Goal: Information Seeking & Learning: Learn about a topic

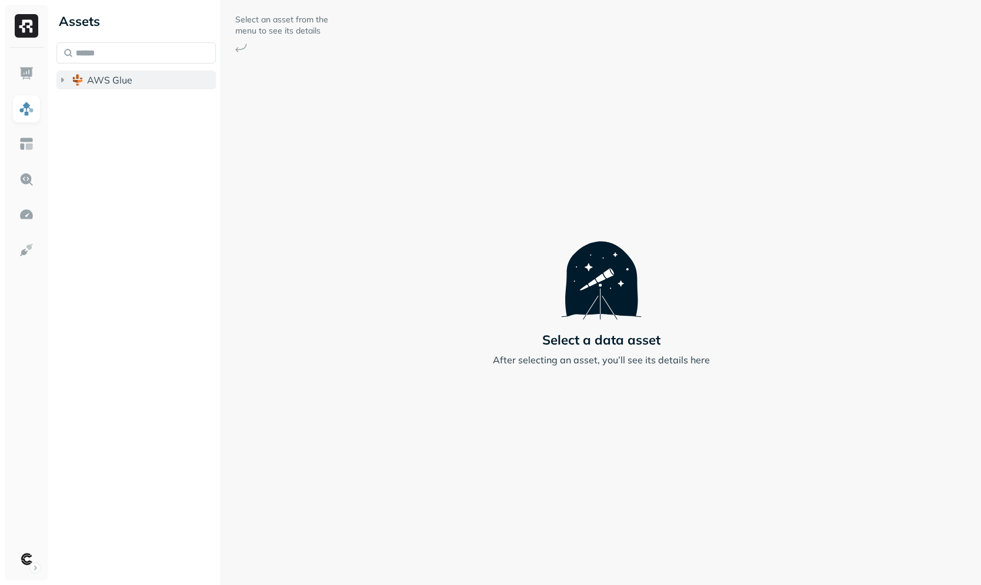
click at [102, 79] on span "AWS Glue" at bounding box center [109, 80] width 45 height 12
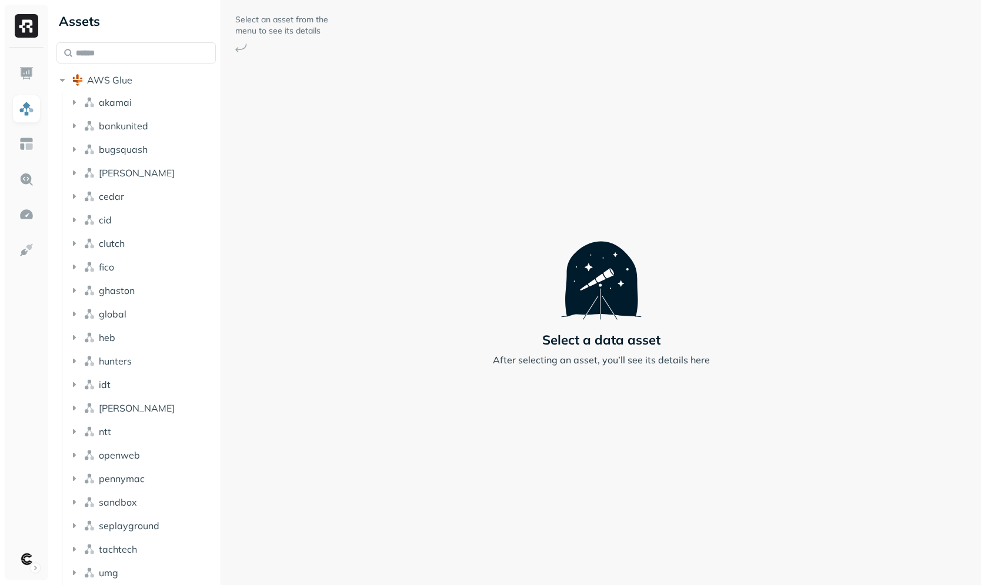
click at [120, 91] on div "AWS Glue akamai bankunited [PERSON_NAME] cedar cid clutch fico ghaston global h…" at bounding box center [135, 328] width 159 height 515
click at [125, 76] on span "AWS Glue" at bounding box center [109, 80] width 45 height 12
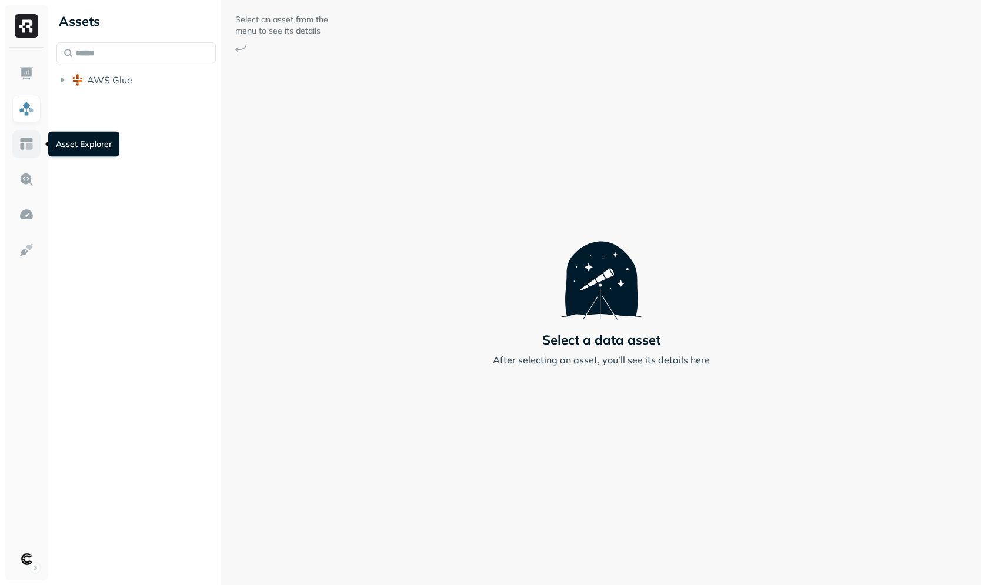
click at [24, 141] on img at bounding box center [26, 143] width 15 height 15
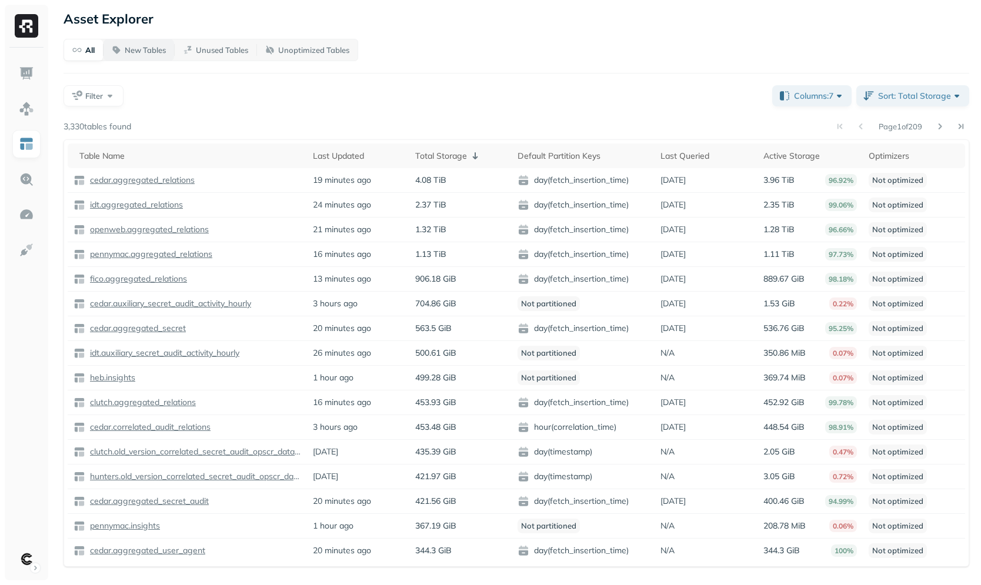
click at [122, 50] on span "New Tables" at bounding box center [139, 50] width 54 height 11
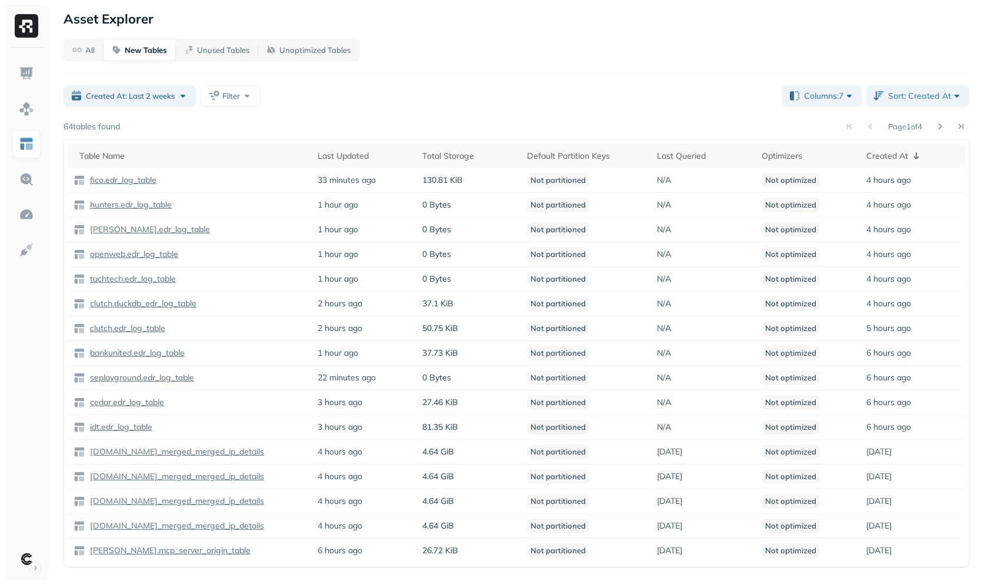
click at [111, 51] on button "New Tables" at bounding box center [140, 49] width 72 height 21
click at [102, 49] on button "All" at bounding box center [83, 49] width 39 height 21
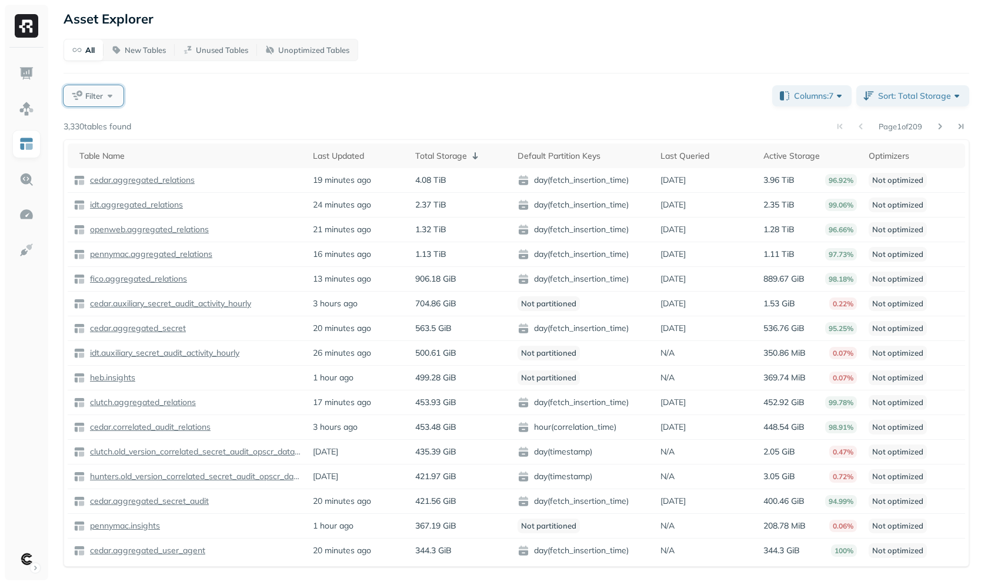
click at [114, 92] on button "Filter" at bounding box center [94, 95] width 60 height 21
type input "**"
click at [144, 190] on span "ble Name" at bounding box center [140, 194] width 38 height 11
drag, startPoint x: 281, startPoint y: 139, endPoint x: 276, endPoint y: 136, distance: 6.1
click at [282, 139] on div "Page 1 of 209 3,330 tables found Table Name Last Updated Total Storage Default …" at bounding box center [517, 342] width 906 height 449
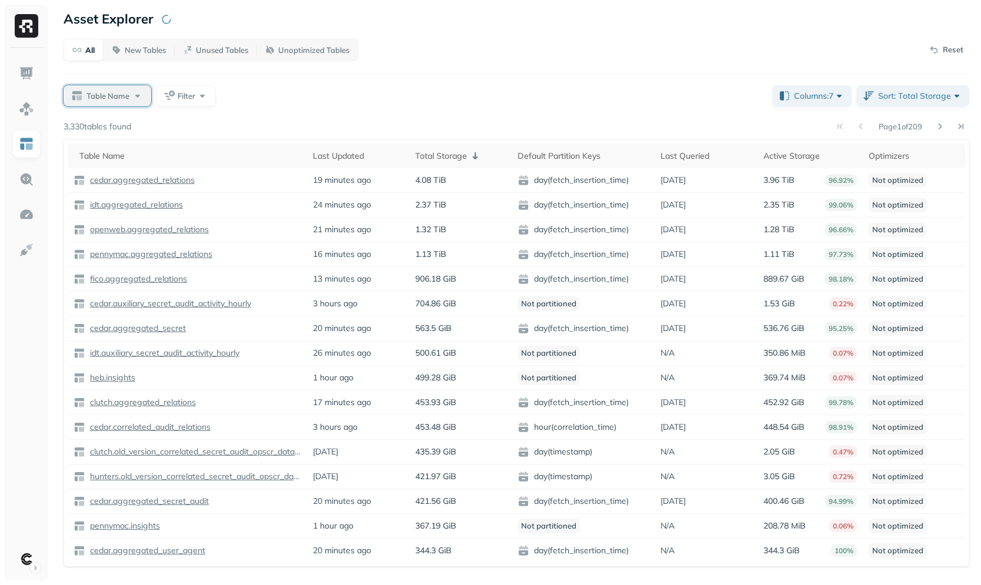
click at [120, 91] on span "Table Name" at bounding box center [107, 96] width 43 height 11
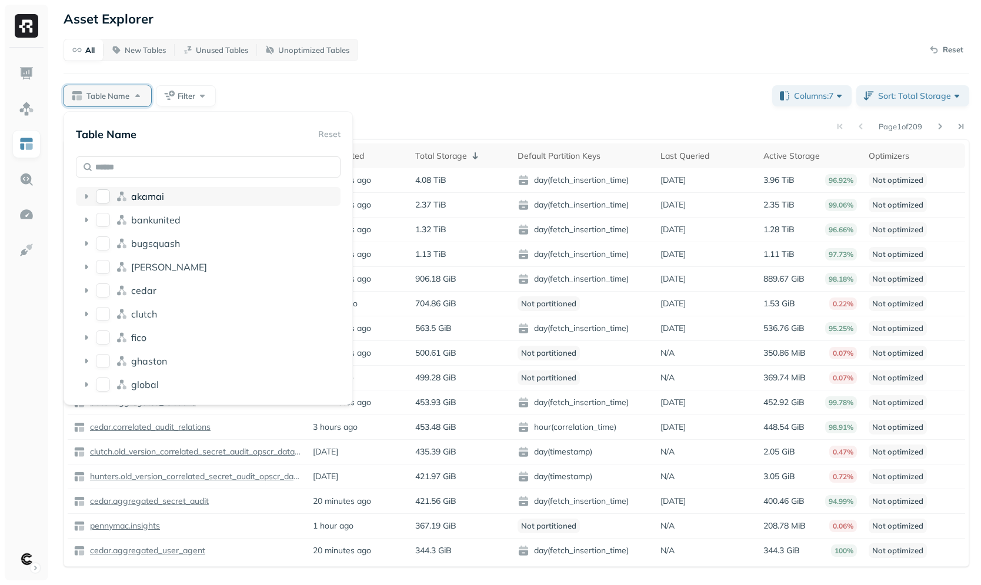
click at [126, 191] on icon at bounding box center [122, 197] width 12 height 12
click at [142, 196] on span "akamai" at bounding box center [147, 197] width 33 height 12
click at [139, 219] on span "bankunited" at bounding box center [155, 220] width 49 height 12
click at [140, 219] on span "bankunited" at bounding box center [155, 220] width 49 height 12
click at [348, 94] on div "Table Name Filter" at bounding box center [413, 95] width 699 height 21
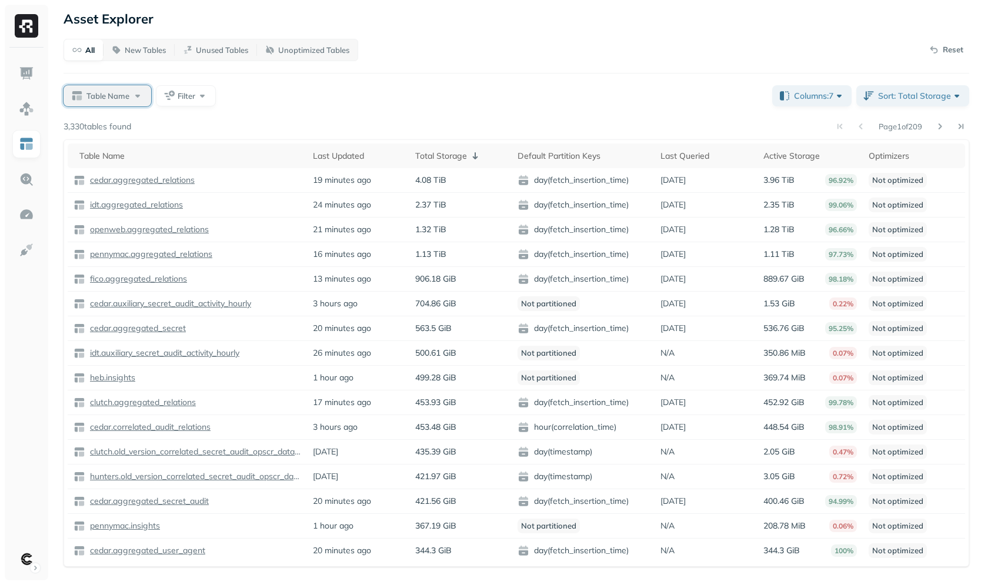
click at [105, 94] on span "Table Name" at bounding box center [107, 96] width 43 height 11
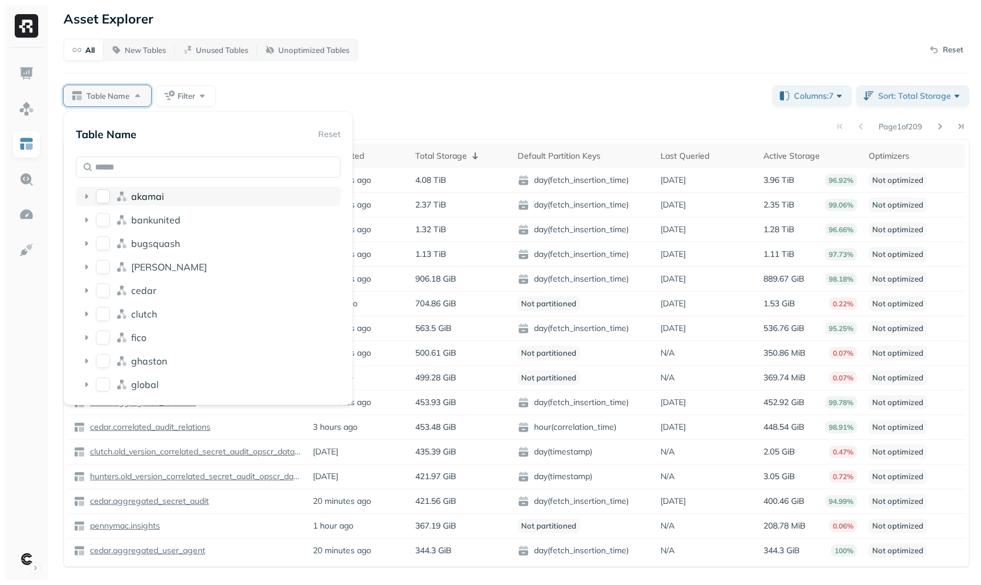
click at [161, 193] on span "akamai" at bounding box center [147, 197] width 33 height 12
click at [171, 223] on span "aggregated_app" at bounding box center [173, 220] width 75 height 12
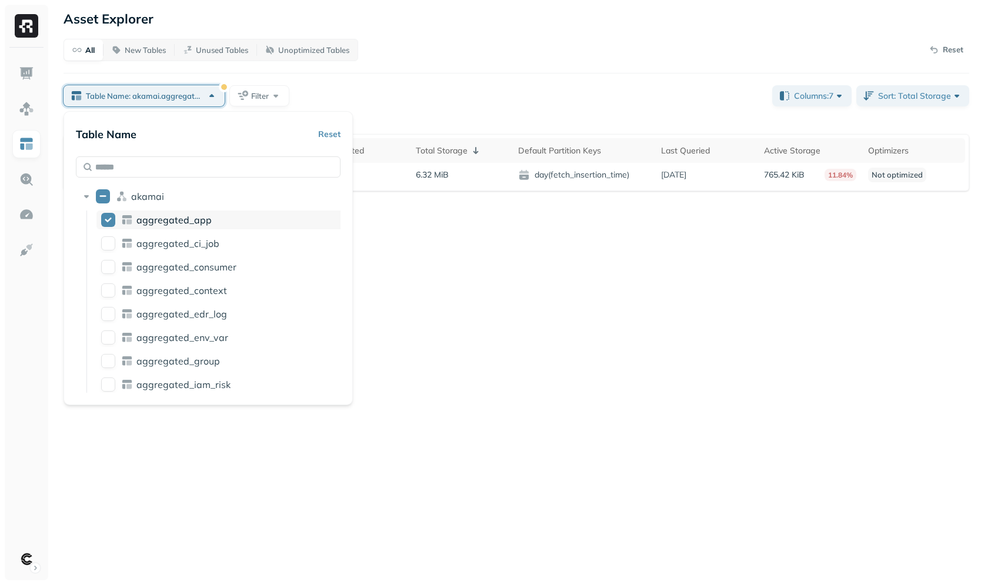
click at [166, 219] on span "aggregated_app" at bounding box center [173, 220] width 75 height 12
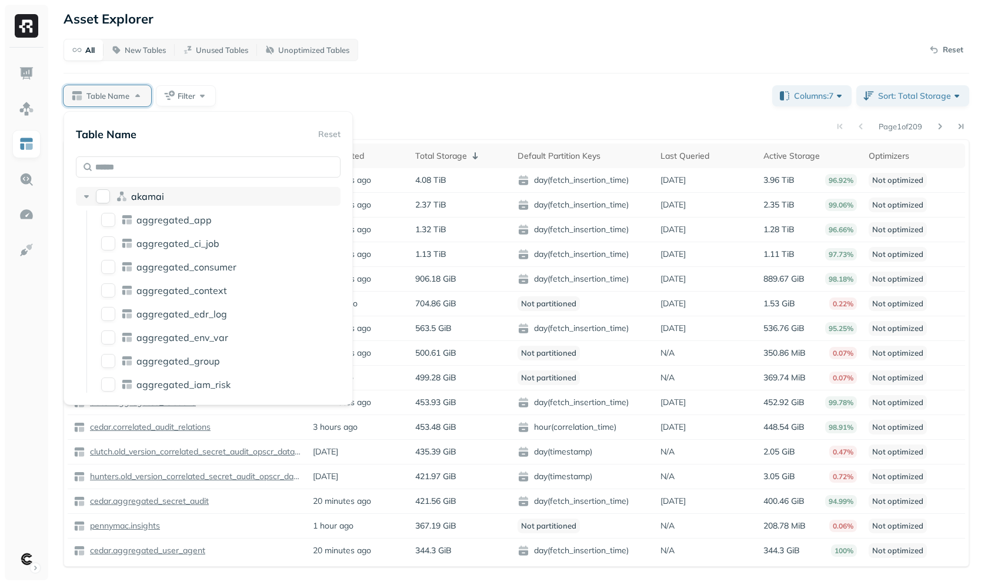
click at [163, 193] on div "akamai" at bounding box center [233, 197] width 205 height 12
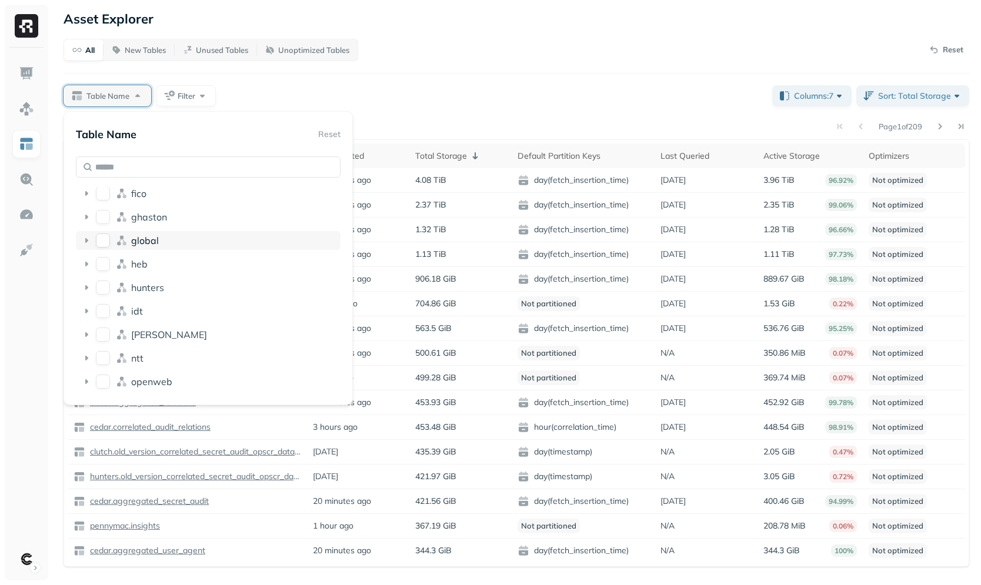
click at [161, 240] on div "global" at bounding box center [233, 241] width 205 height 12
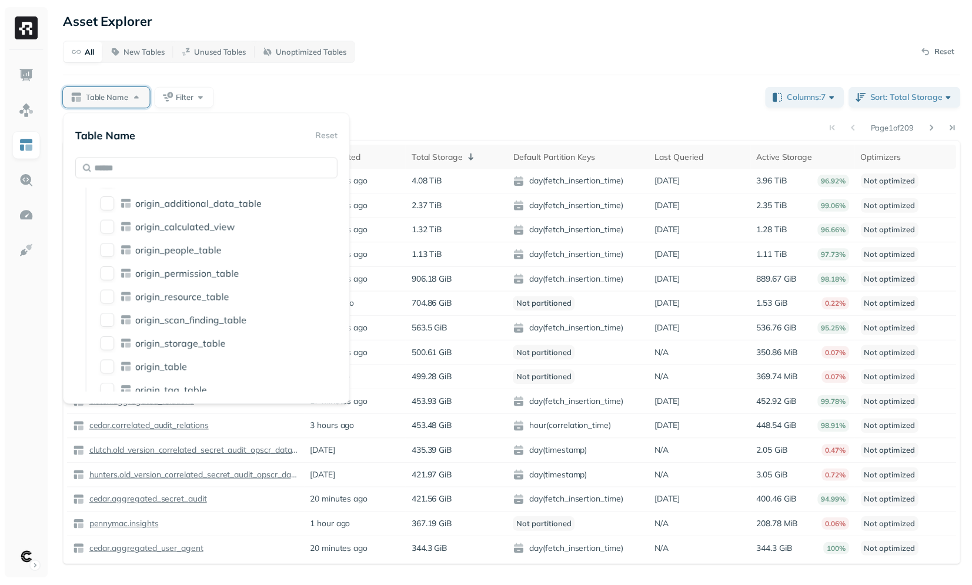
scroll to position [3958, 0]
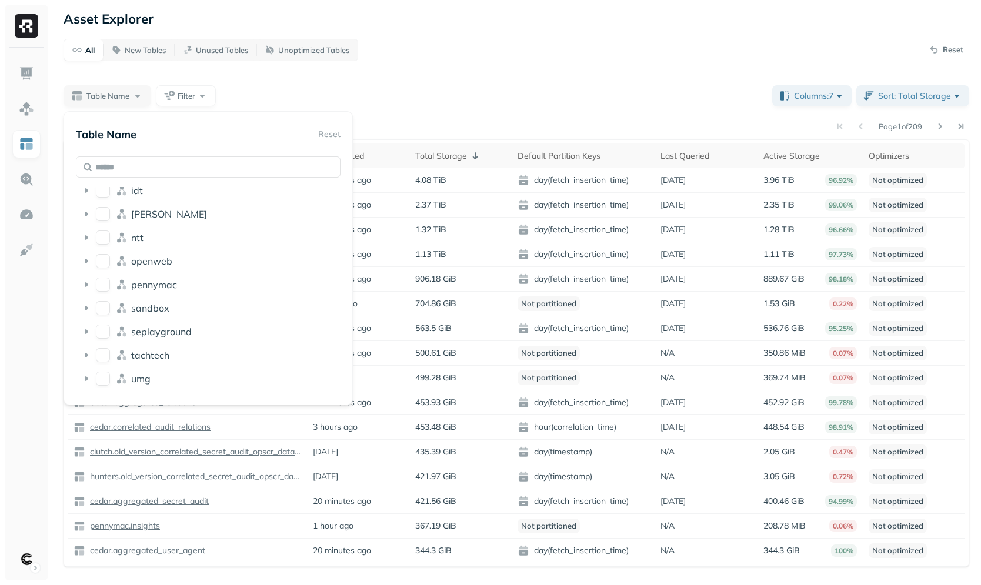
click at [436, 31] on div "Asset Explorer All New Tables Unused Tables Unoptimized Tables Reset Table Name…" at bounding box center [516, 292] width 929 height 585
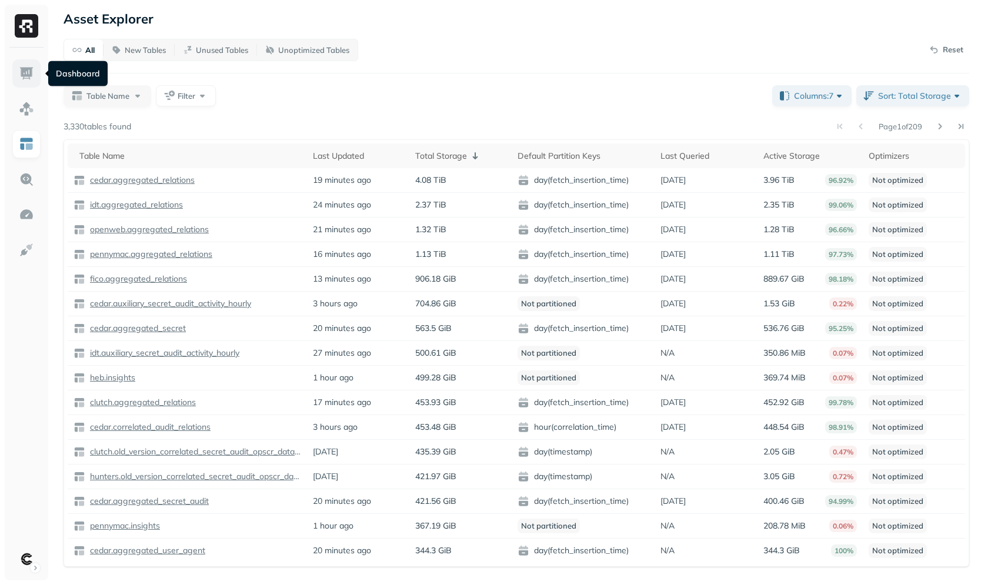
click at [29, 66] on img at bounding box center [26, 73] width 15 height 15
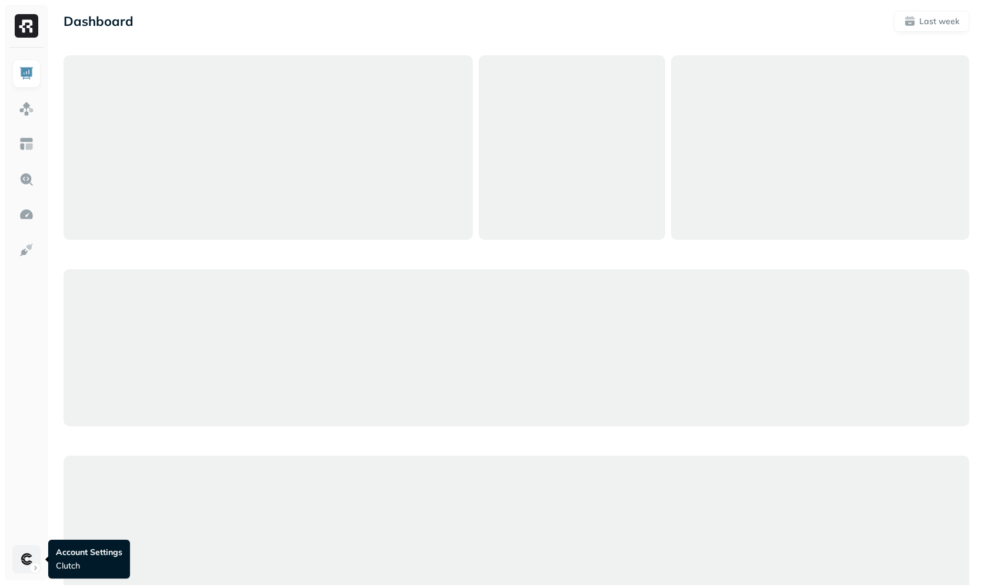
click at [18, 547] on html "Dashboard Last week Account Settings Clutch Account Settings Clutch" at bounding box center [490, 325] width 981 height 651
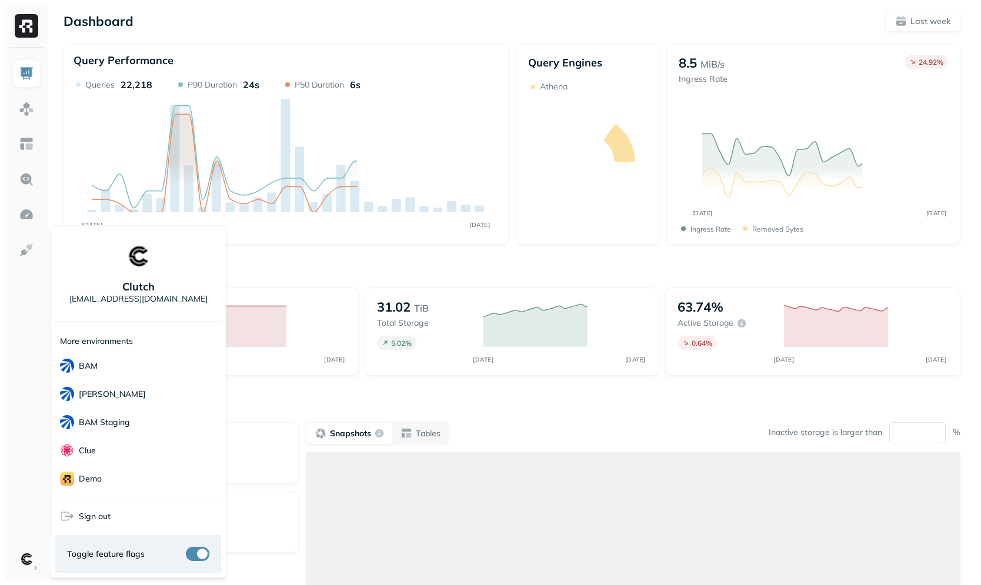
click at [537, 16] on html "Dashboard Last week Query Performance OCT [DATE] Queries 22,218 P90 Duration 24…" at bounding box center [490, 327] width 981 height 655
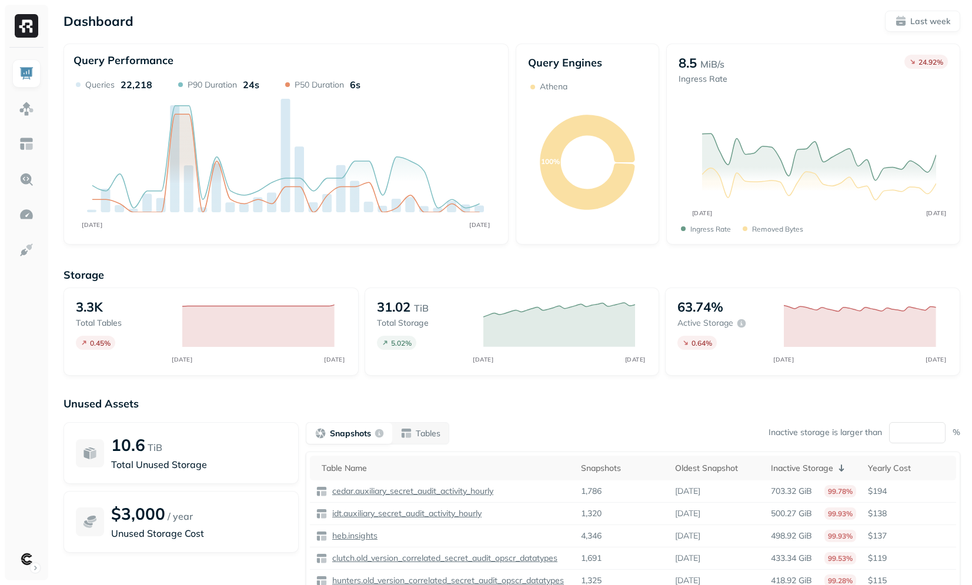
click at [496, 391] on div "Storage 3.3K Total tables 0.45 % OCT [DATE] 31.02 TiB Total storage 5.02 % OCT …" at bounding box center [512, 450] width 897 height 388
click at [352, 249] on div "Dashboard Last week Query Performance OCT [DATE] Queries 22,218 P90 Duration 24…" at bounding box center [512, 327] width 920 height 655
click at [485, 271] on p "Storage" at bounding box center [512, 275] width 897 height 14
click at [473, 266] on div "Storage 3.3K Total tables 0.45 % OCT [DATE] 31.02 TiB Total storage 5.02 % OCT …" at bounding box center [512, 450] width 897 height 388
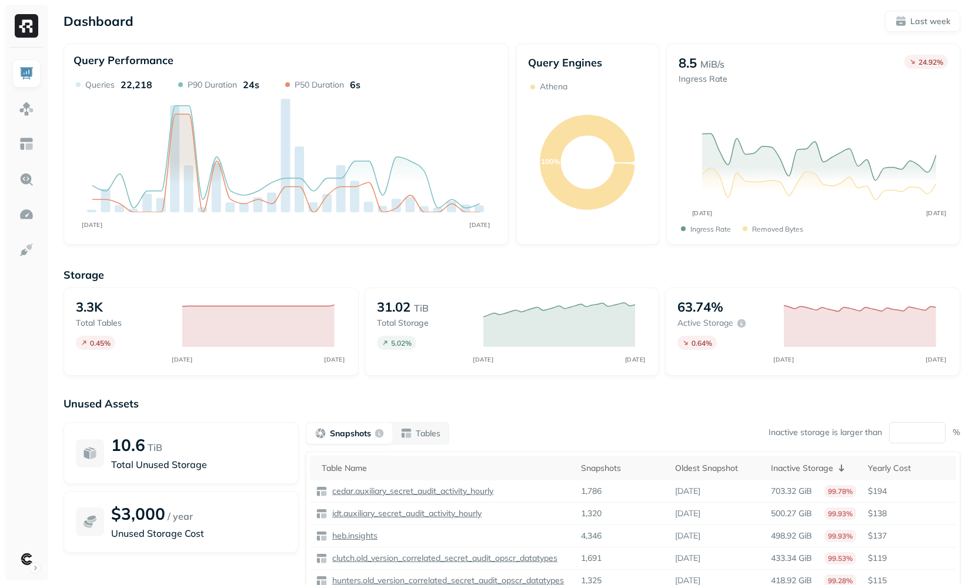
click at [473, 266] on div "Storage 3.3K Total tables 0.45 % OCT [DATE] 31.02 TiB Total storage 5.02 % OCT …" at bounding box center [512, 450] width 897 height 388
click at [373, 275] on p "Storage" at bounding box center [512, 275] width 897 height 14
click at [377, 259] on div "Storage 3.3K Total tables 0.45 % OCT [DATE] 31.02 TiB Total storage 5.02 % OCT …" at bounding box center [512, 450] width 897 height 388
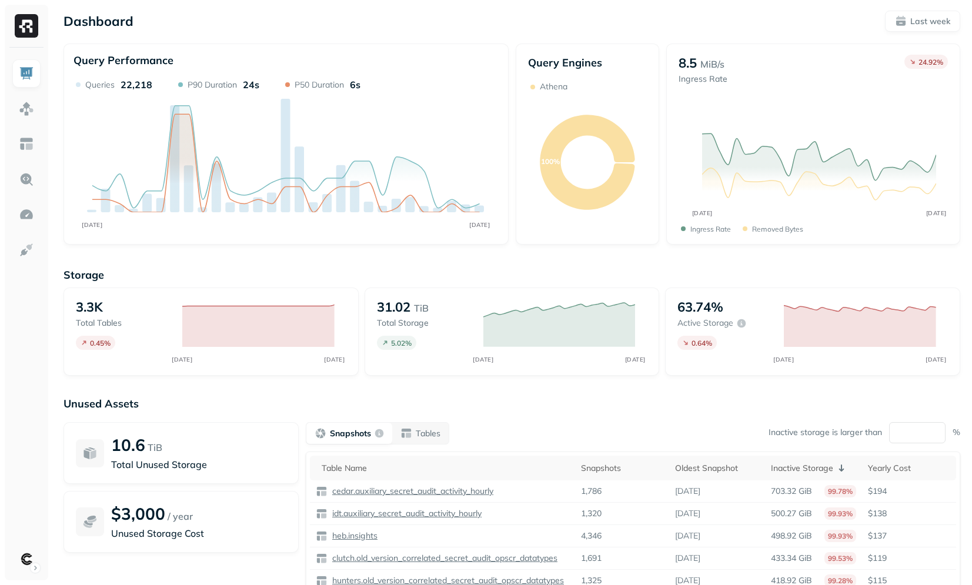
click at [96, 274] on p "Storage" at bounding box center [512, 275] width 897 height 14
click at [133, 268] on div "Storage 3.3K Total tables 0.45 % OCT [DATE] 31.02 TiB Total storage 5.02 % OCT …" at bounding box center [512, 450] width 897 height 388
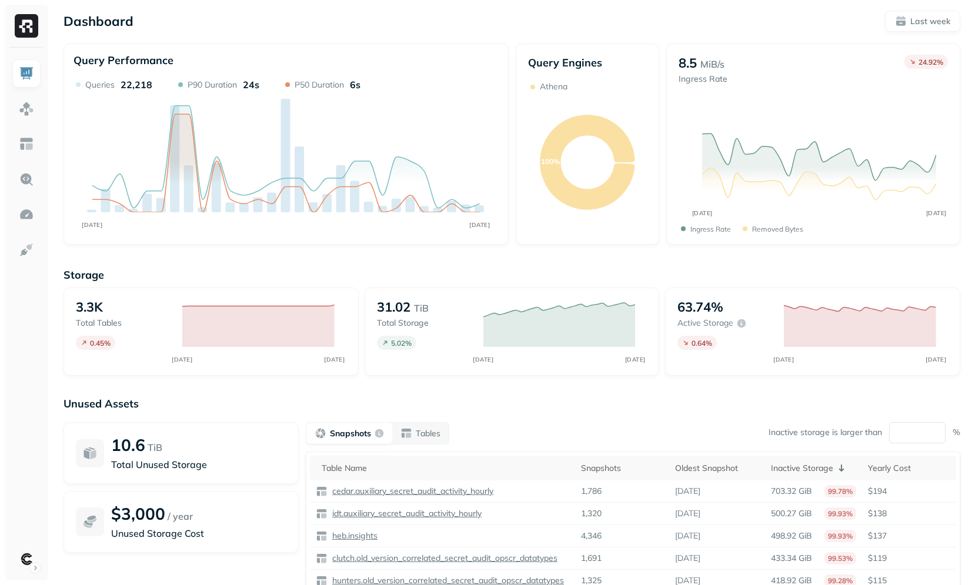
click at [222, 400] on p "Unused Assets" at bounding box center [512, 404] width 897 height 14
